Goal: Transaction & Acquisition: Purchase product/service

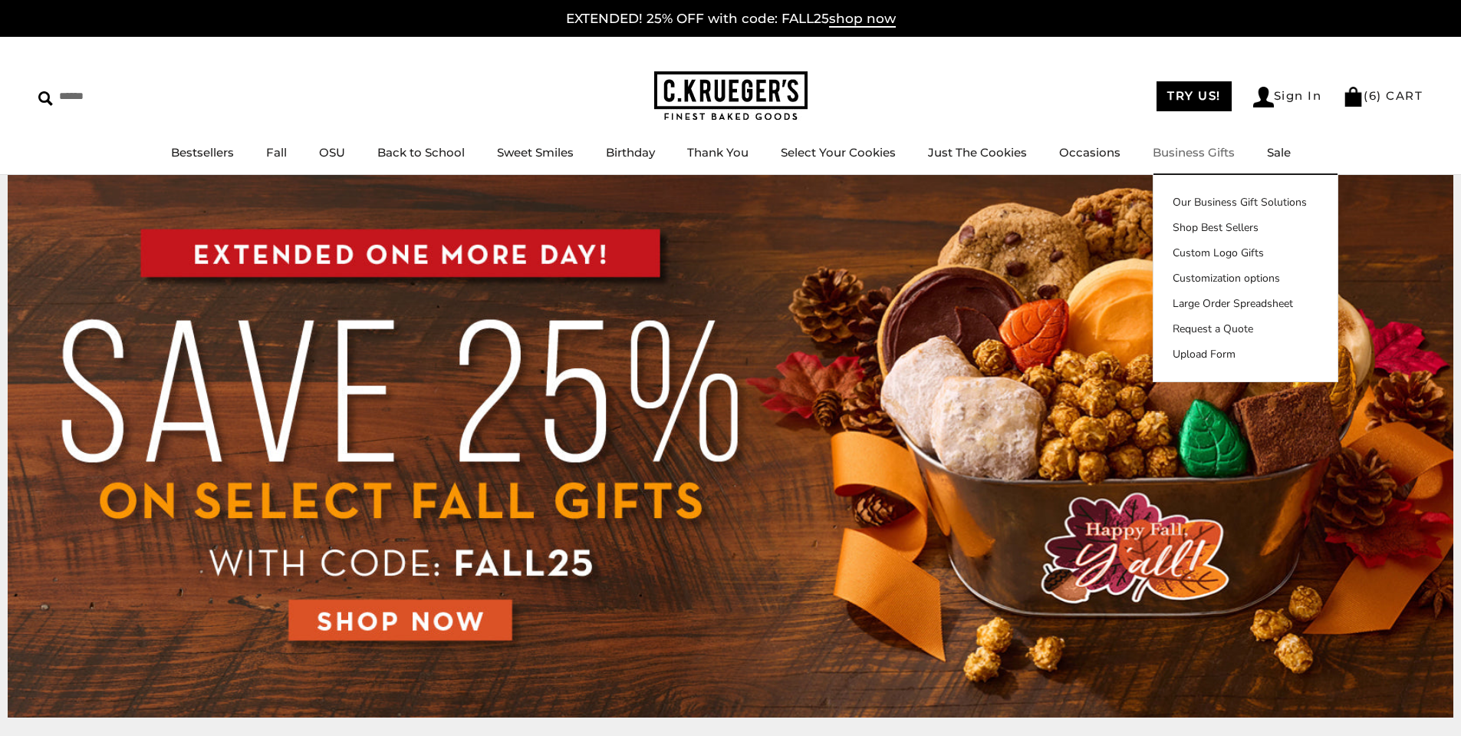
click at [1192, 150] on link "Business Gifts" at bounding box center [1194, 152] width 82 height 15
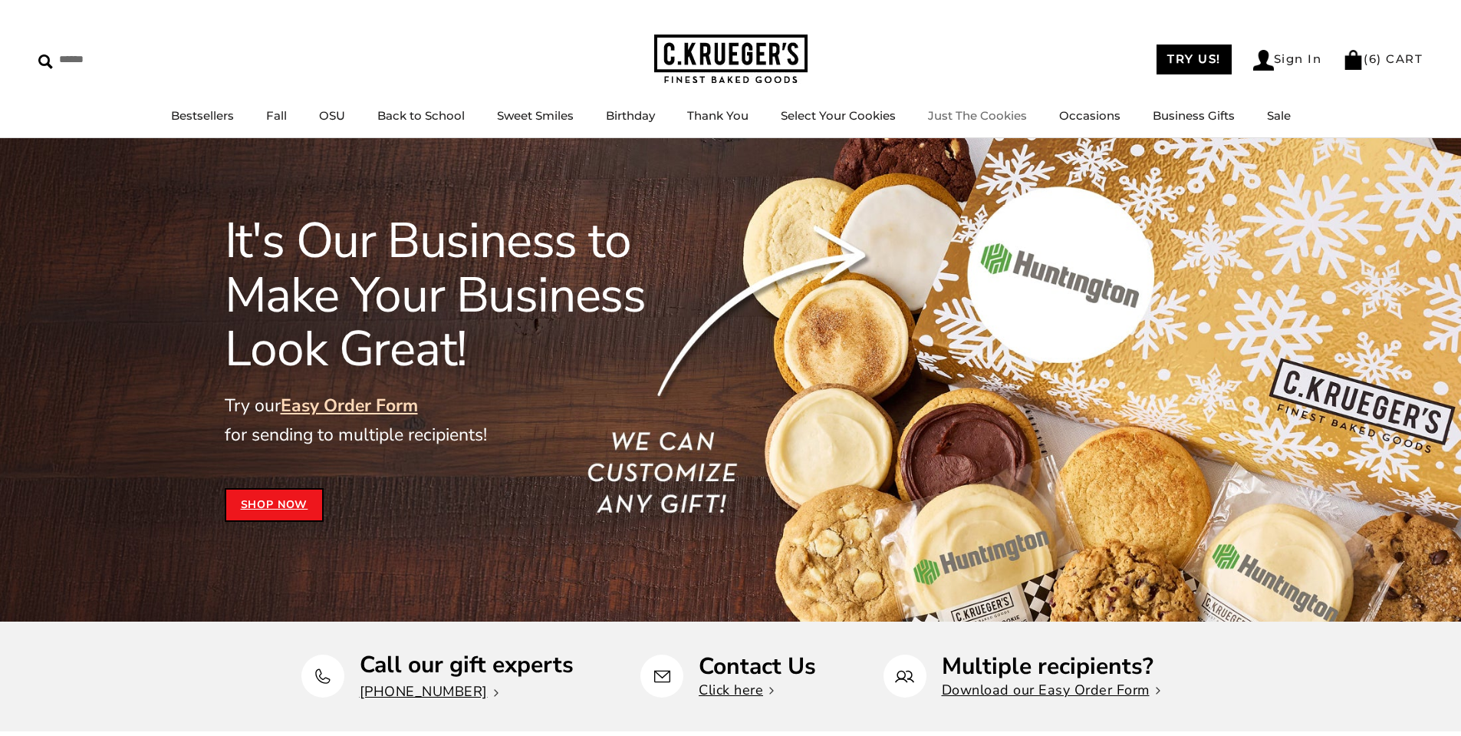
click at [1015, 110] on link "Just The Cookies" at bounding box center [977, 115] width 99 height 15
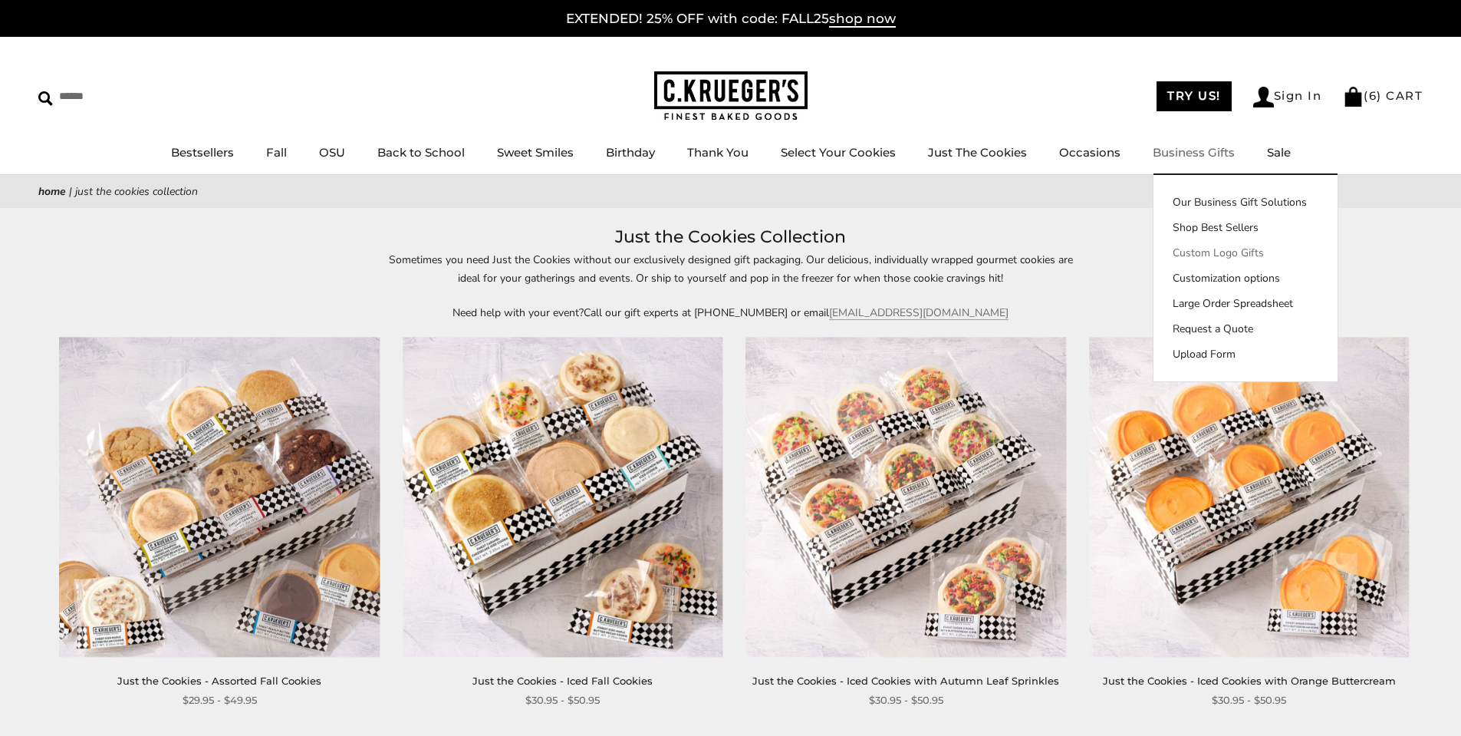
click at [1193, 251] on link "Custom Logo Gifts" at bounding box center [1246, 253] width 184 height 16
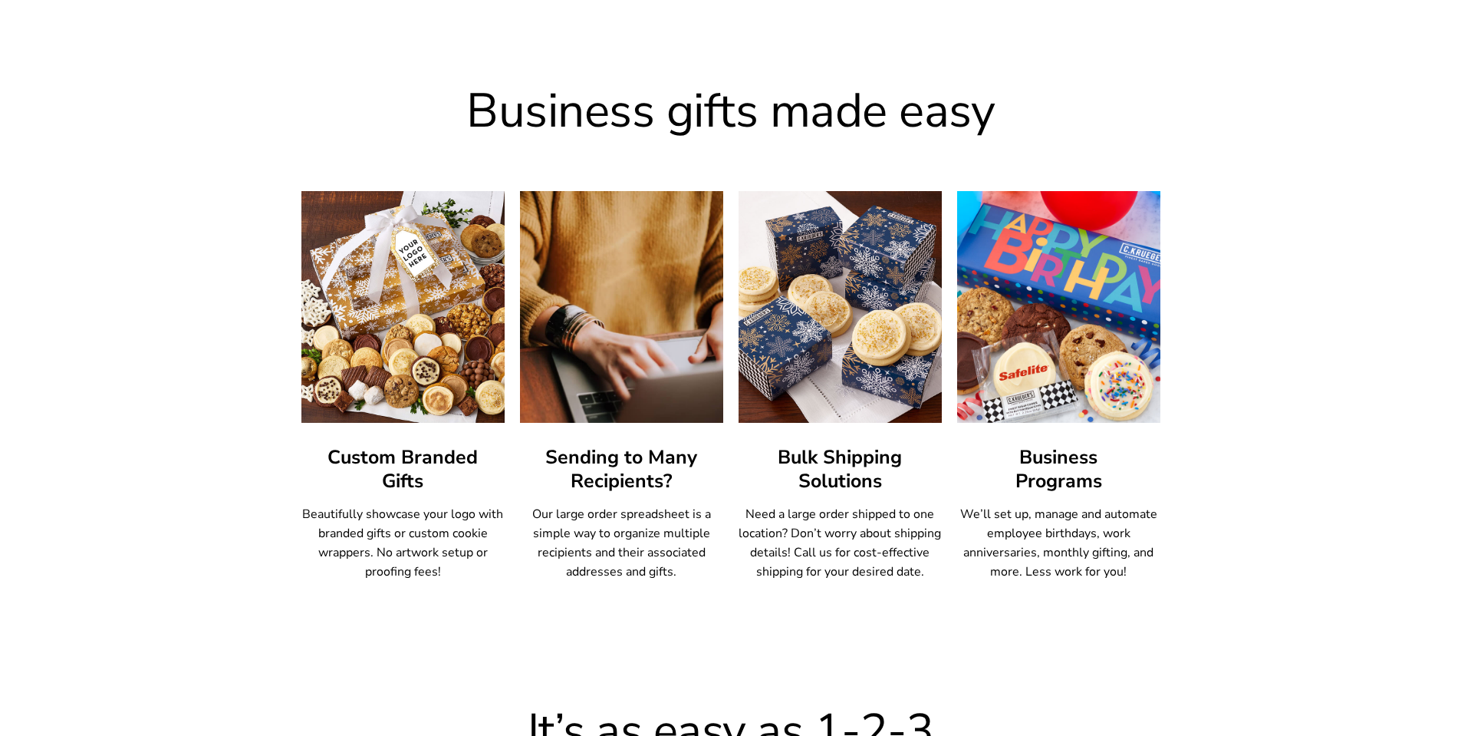
click at [1014, 304] on img at bounding box center [1058, 306] width 224 height 255
click at [1067, 393] on img at bounding box center [1058, 306] width 224 height 255
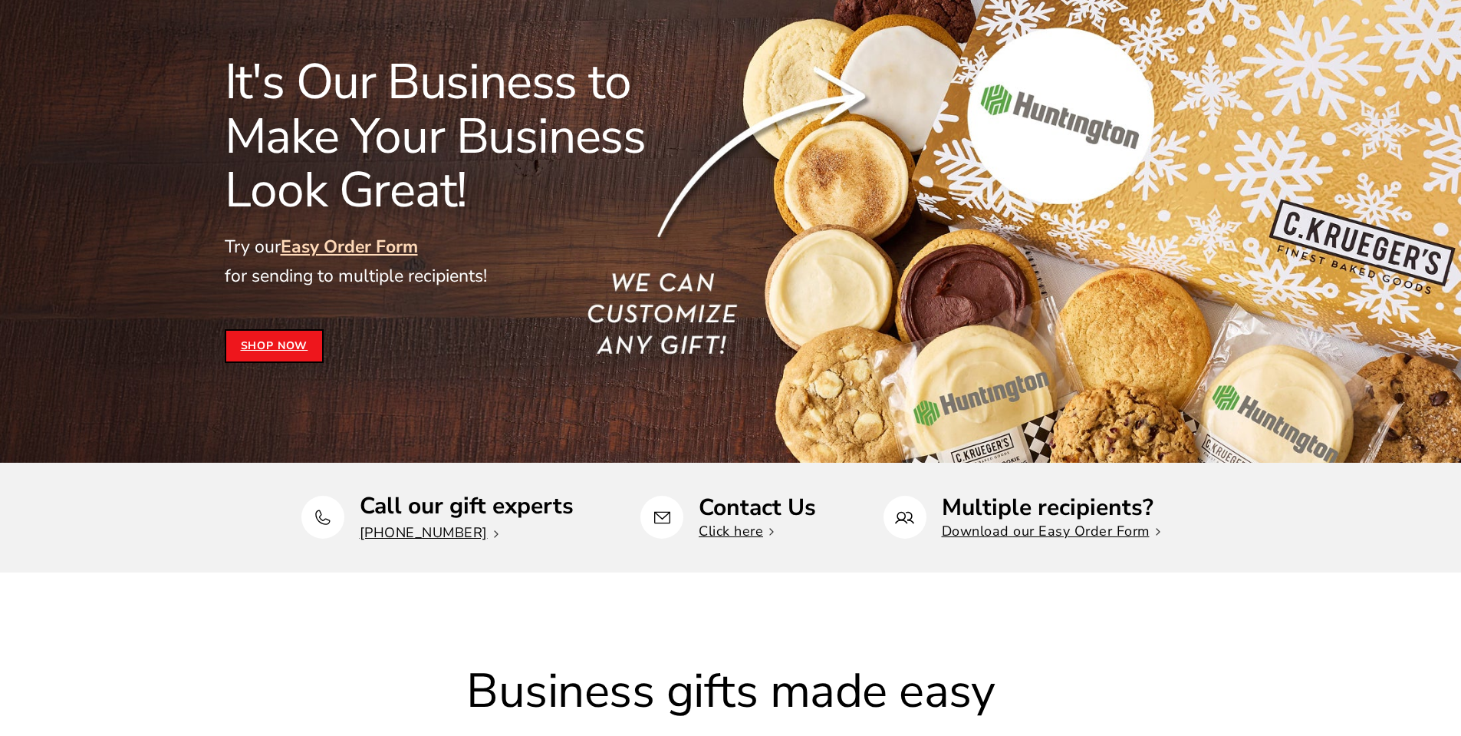
scroll to position [125, 0]
